Goal: Task Accomplishment & Management: Complete application form

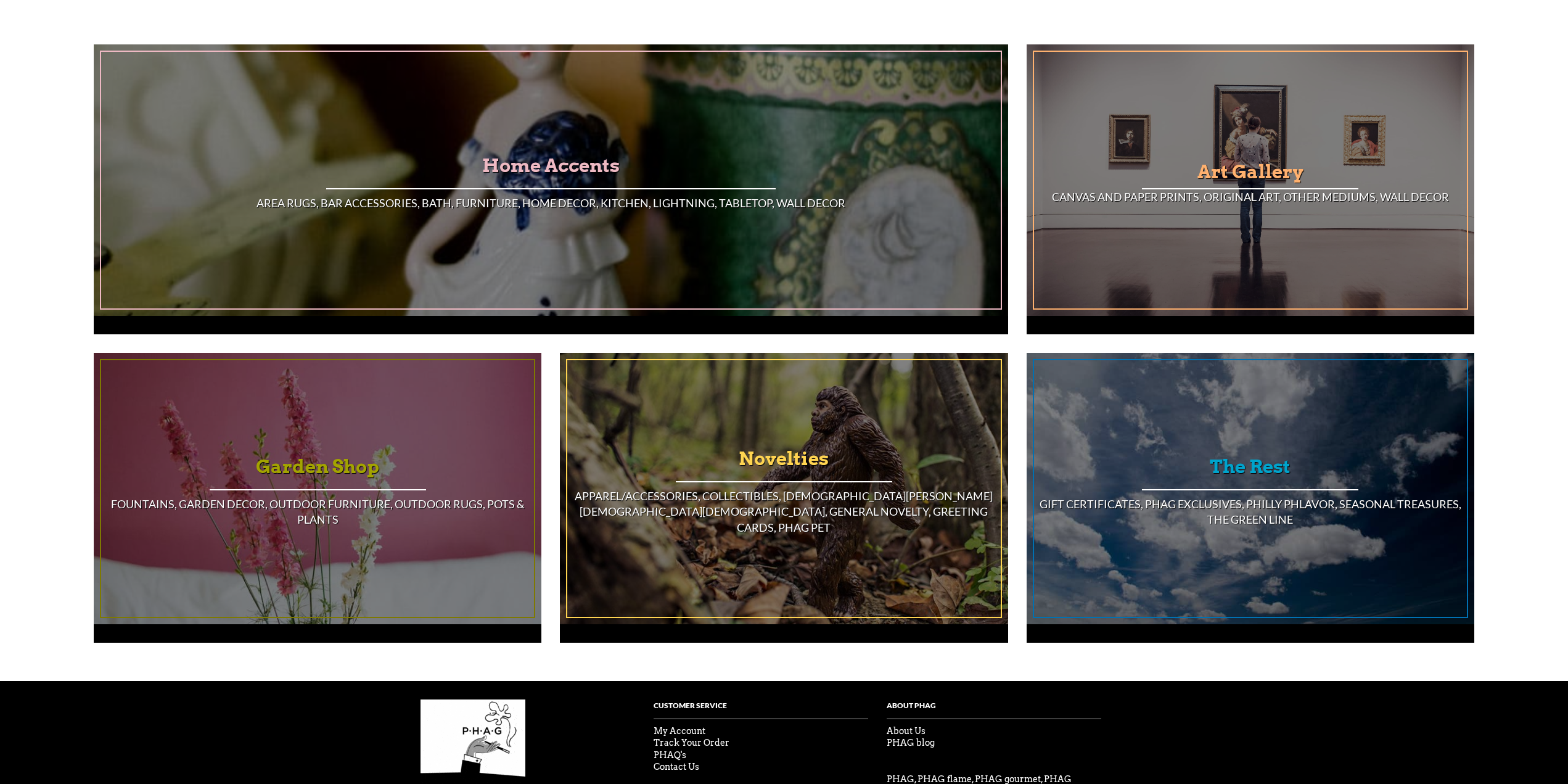
scroll to position [921, 0]
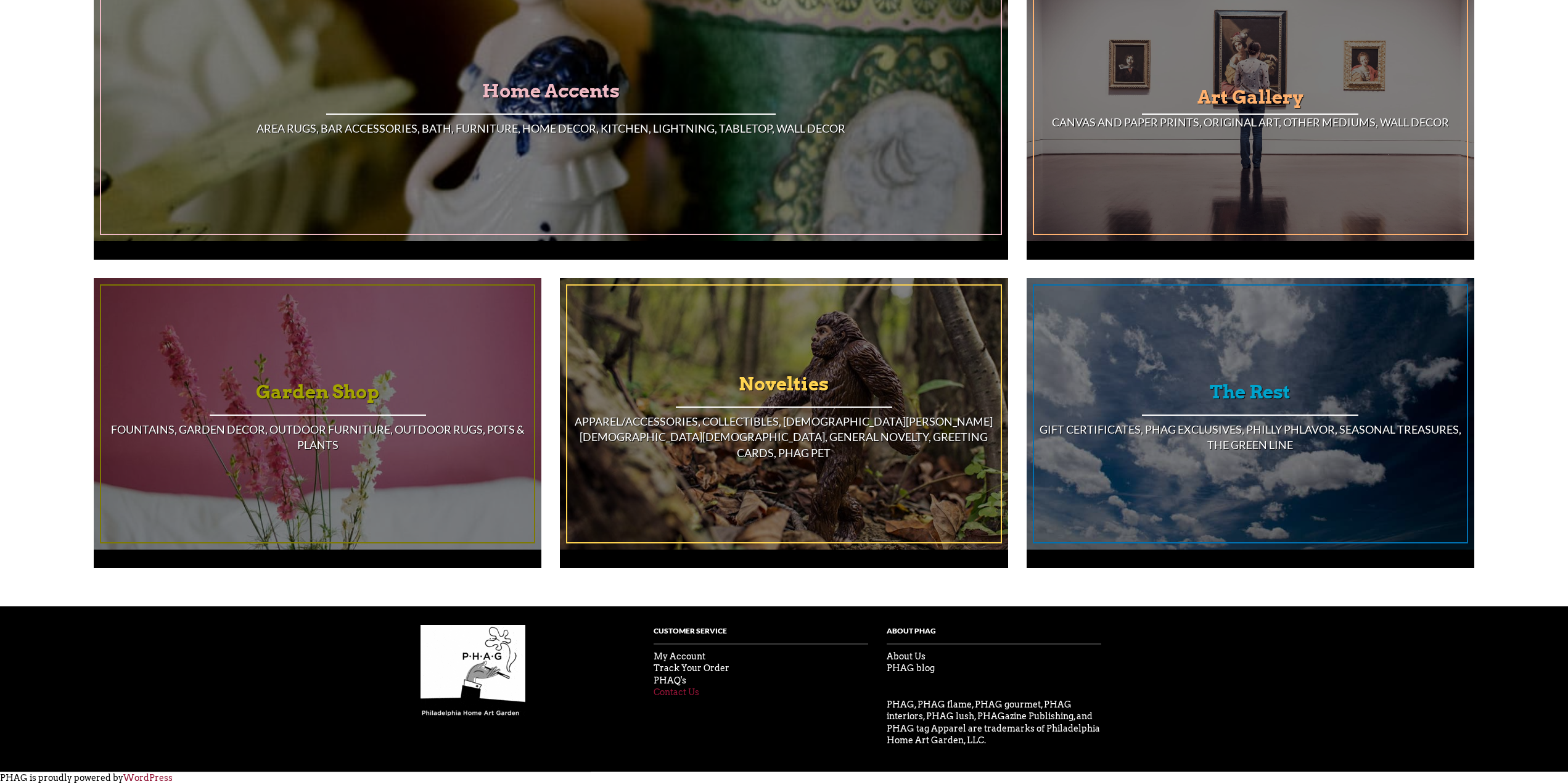
click at [667, 692] on link "Contact Us" at bounding box center [676, 692] width 45 height 10
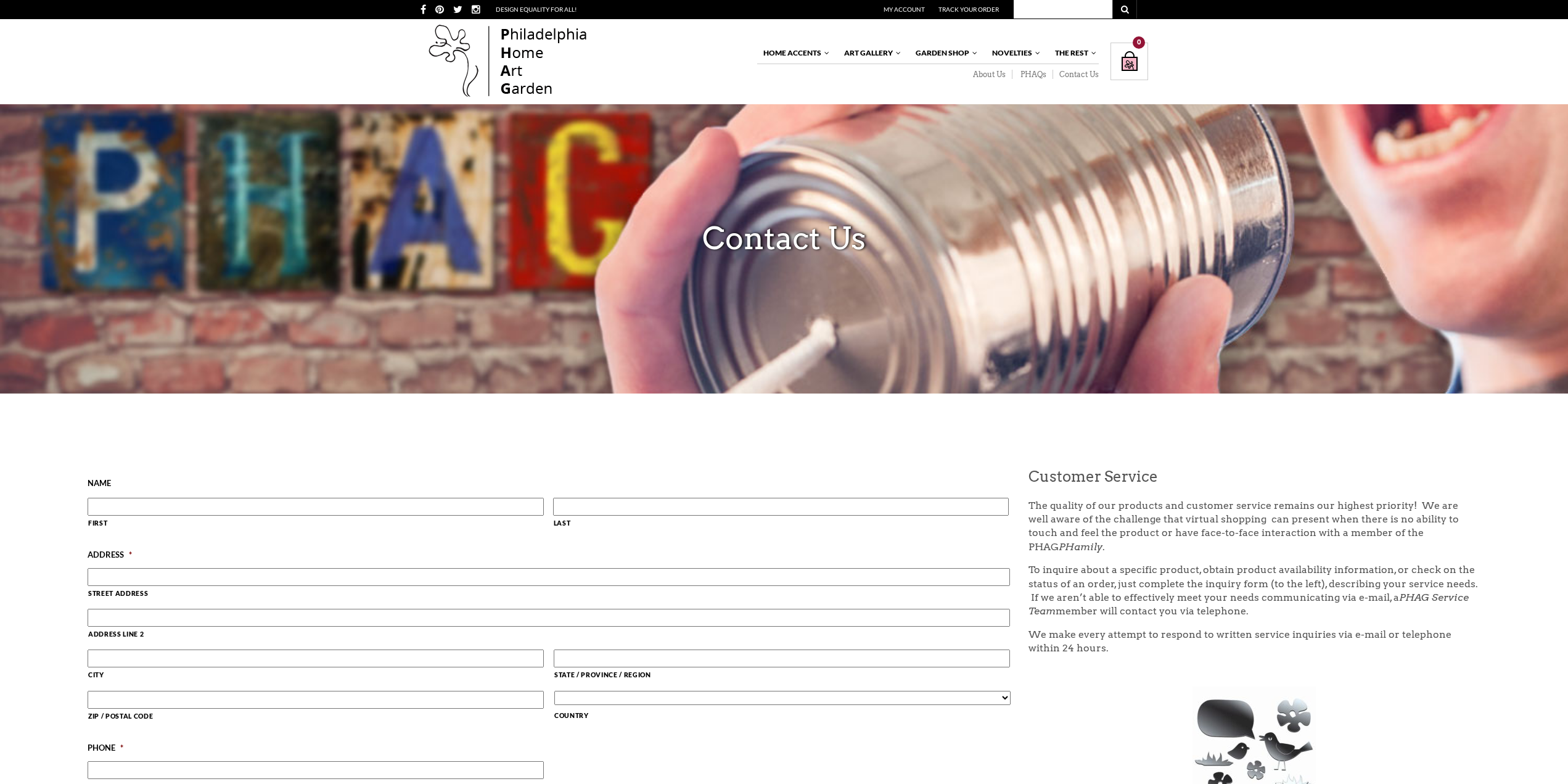
drag, startPoint x: 157, startPoint y: 506, endPoint x: 158, endPoint y: 516, distance: 10.0
click at [157, 506] on input "First" at bounding box center [315, 507] width 456 height 18
type input "[PERSON_NAME]"
drag, startPoint x: 599, startPoint y: 511, endPoint x: 611, endPoint y: 524, distance: 17.7
click at [599, 511] on input "Last" at bounding box center [780, 507] width 456 height 18
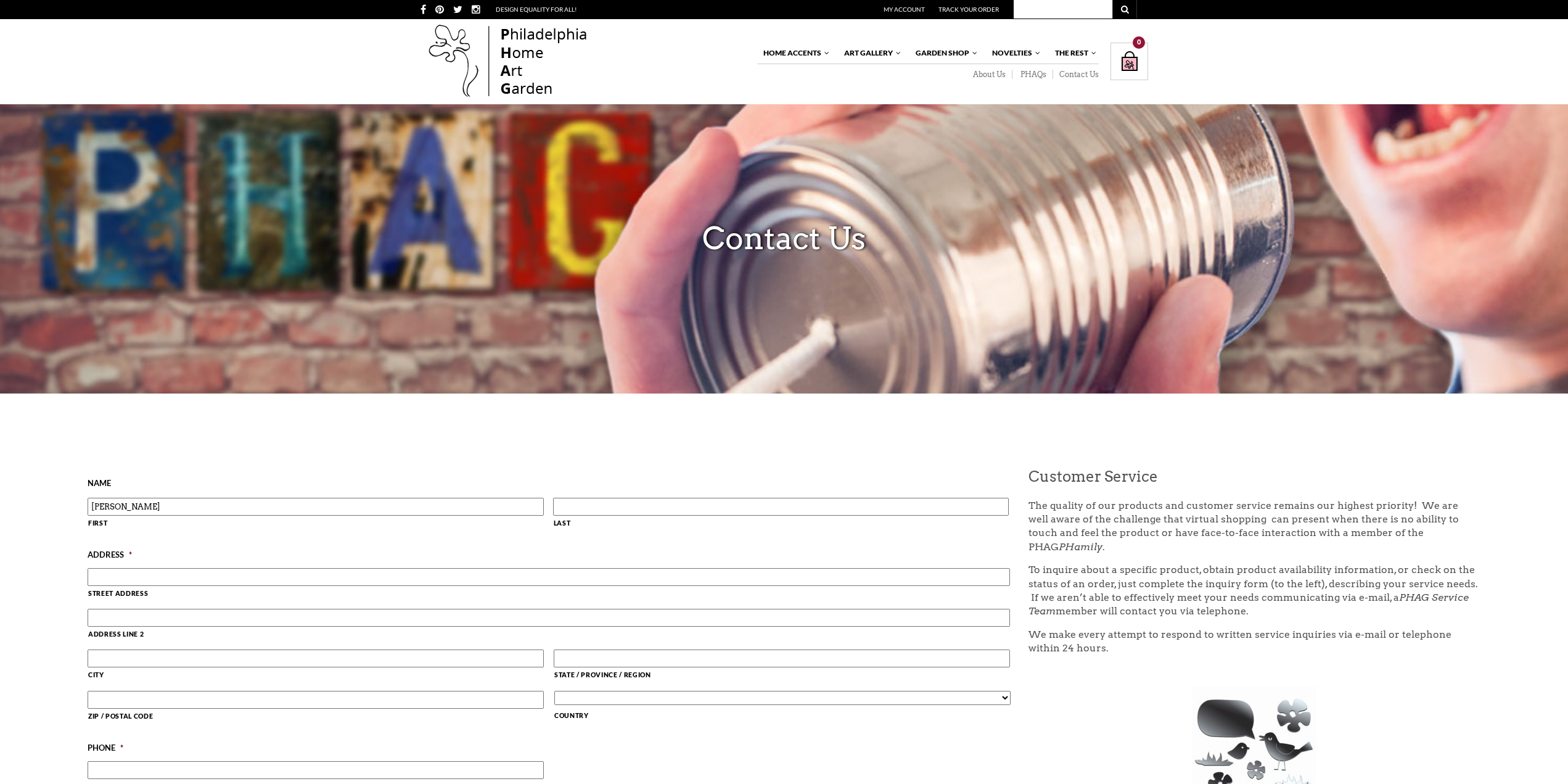
type input "[PERSON_NAME]"
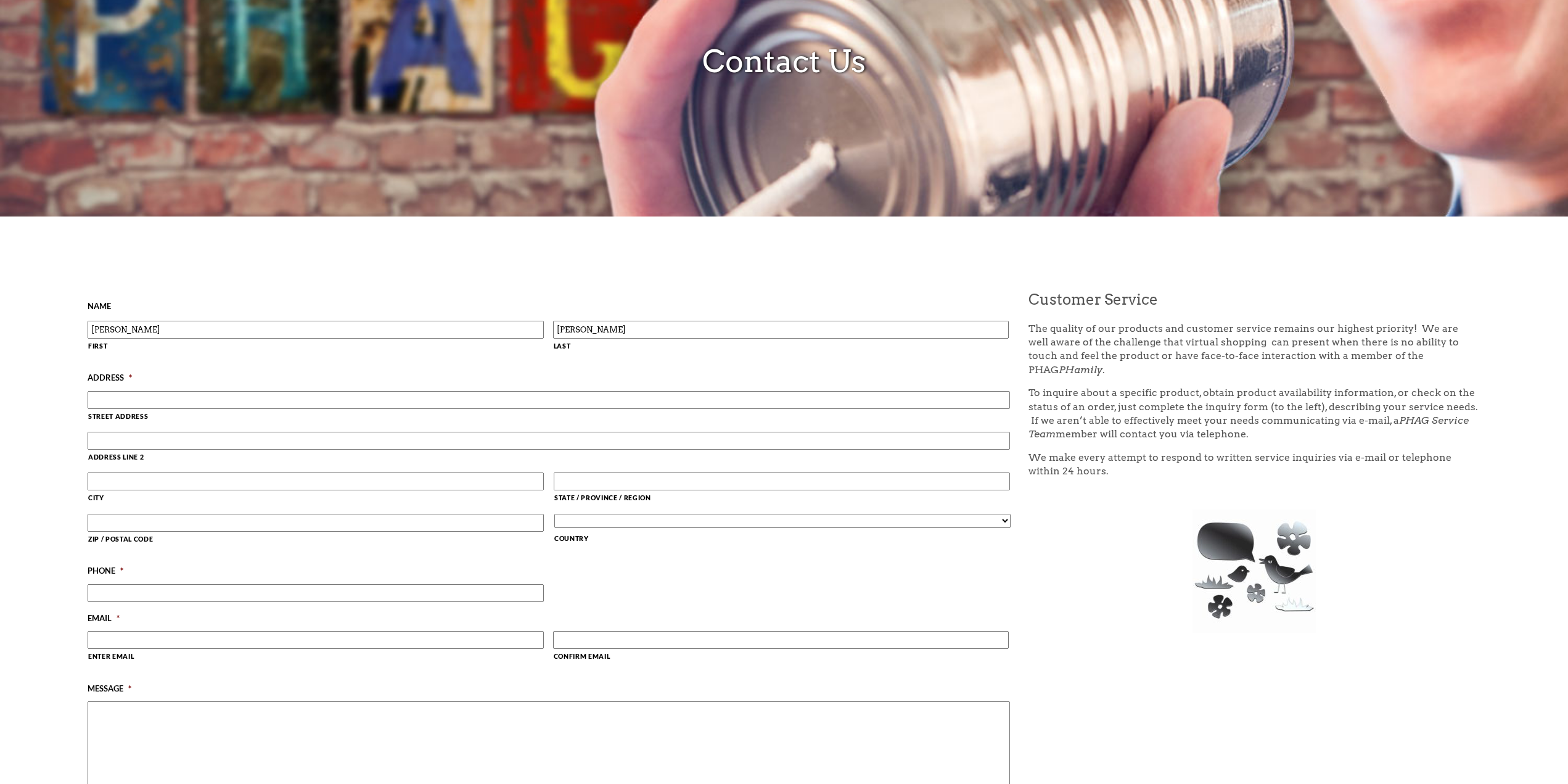
scroll to position [185, 0]
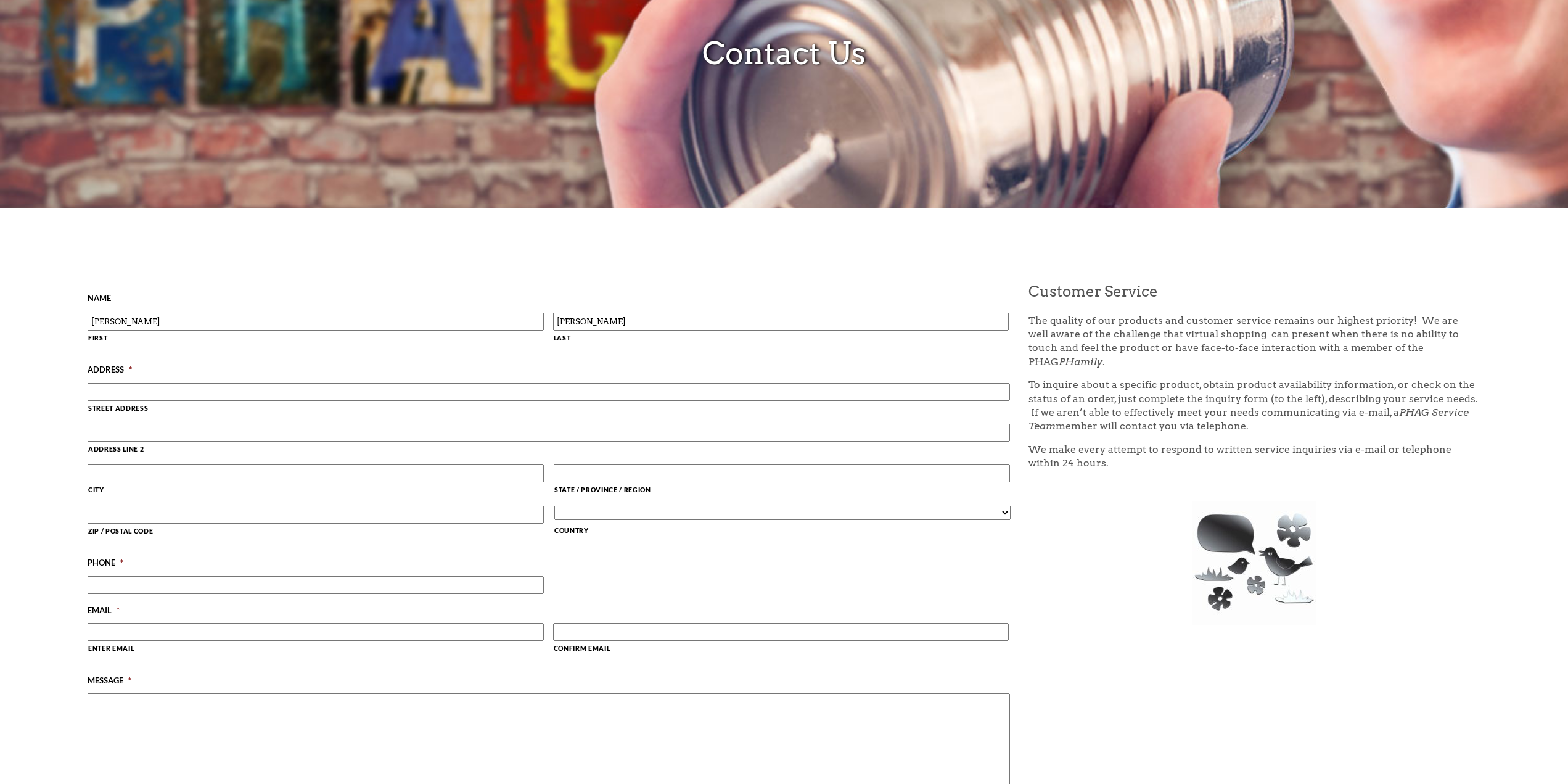
drag, startPoint x: 115, startPoint y: 386, endPoint x: 174, endPoint y: 397, distance: 60.0
click at [116, 386] on input "Street Address" at bounding box center [549, 392] width 923 height 18
